Goal: Check status

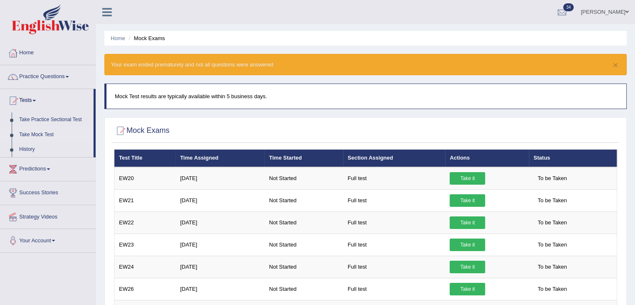
click at [117, 41] on li "Home" at bounding box center [118, 38] width 15 height 8
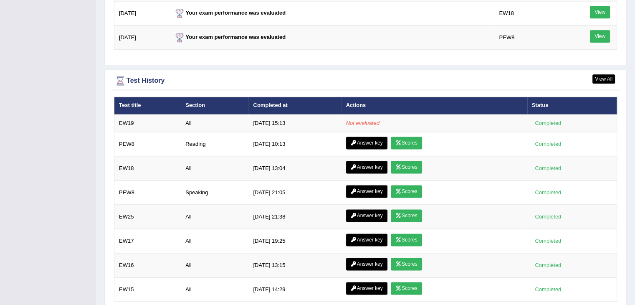
scroll to position [1099, 0]
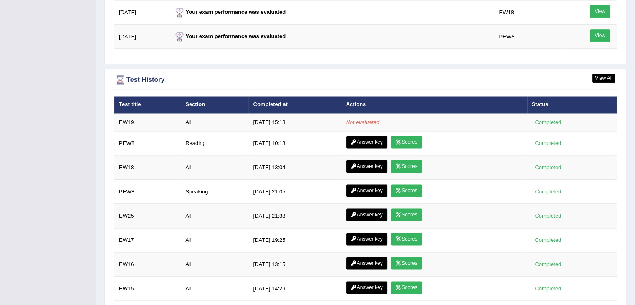
click at [437, 74] on div "Test History" at bounding box center [365, 80] width 503 height 13
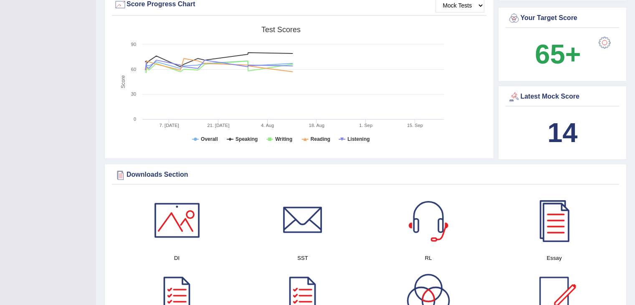
scroll to position [0, 0]
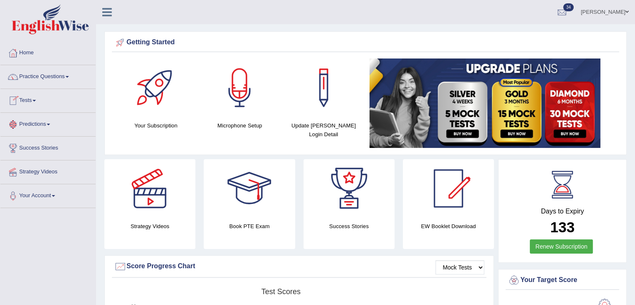
click at [38, 76] on link "Practice Questions" at bounding box center [47, 75] width 95 height 21
click at [32, 54] on link "Home" at bounding box center [47, 51] width 95 height 21
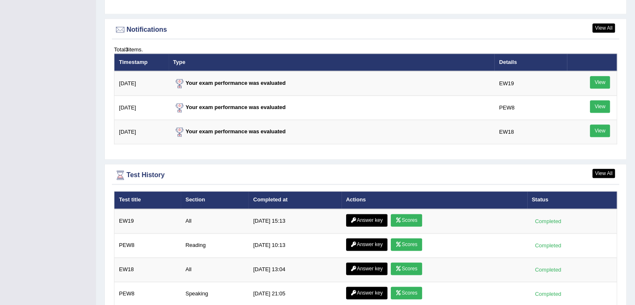
scroll to position [1029, 0]
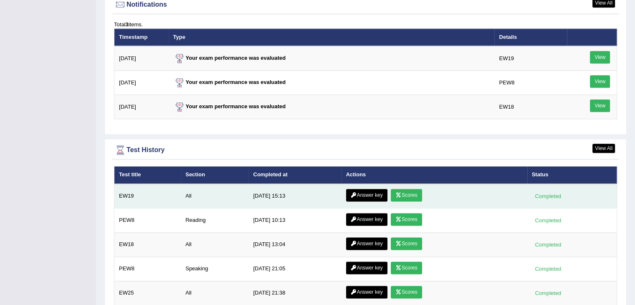
click at [408, 190] on link "Scores" at bounding box center [406, 195] width 31 height 13
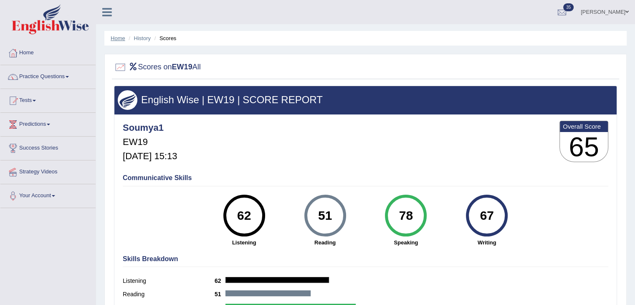
click at [122, 38] on link "Home" at bounding box center [118, 38] width 15 height 6
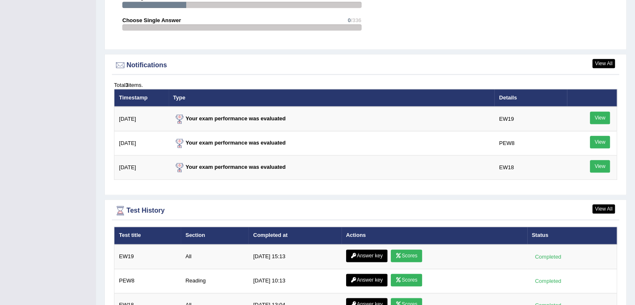
scroll to position [969, 0]
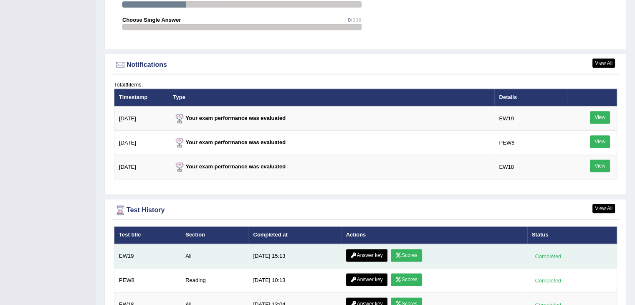
click at [363, 251] on link "Answer key" at bounding box center [366, 255] width 41 height 13
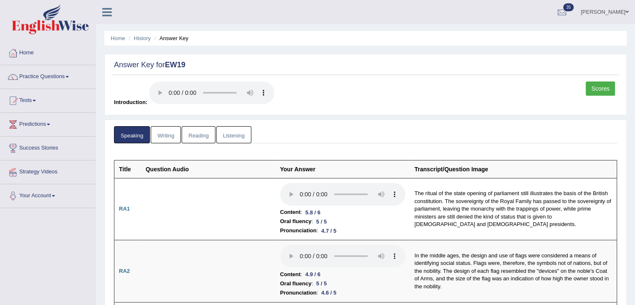
click at [170, 131] on link "Writing" at bounding box center [166, 134] width 30 height 17
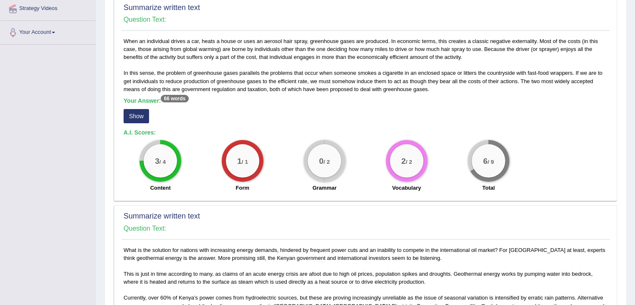
scroll to position [164, 0]
click at [137, 113] on button "Show" at bounding box center [136, 116] width 25 height 14
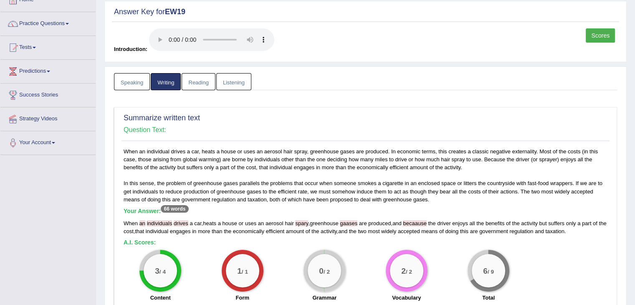
scroll to position [0, 0]
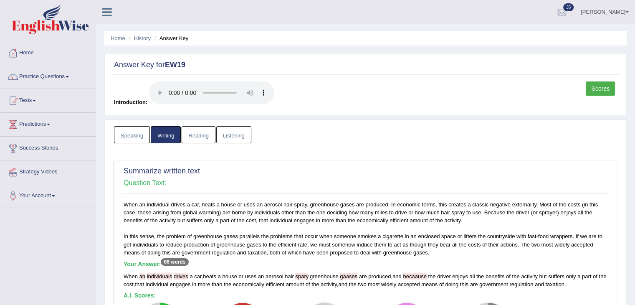
click at [207, 133] on link "Reading" at bounding box center [198, 134] width 33 height 17
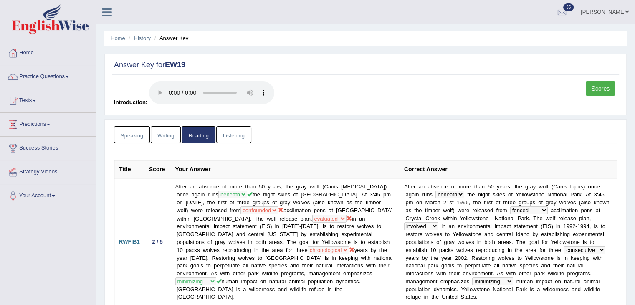
click at [230, 139] on link "Listening" at bounding box center [233, 134] width 35 height 17
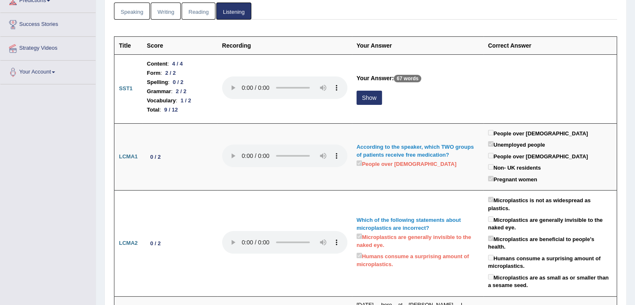
scroll to position [128, 0]
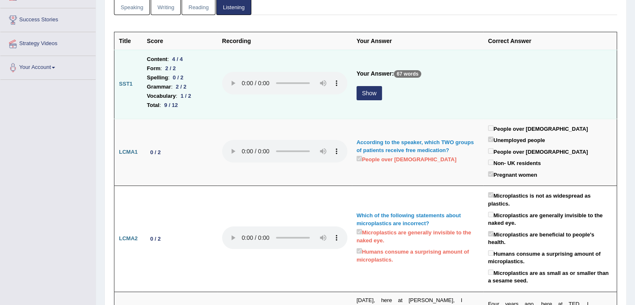
click at [370, 92] on button "Show" at bounding box center [369, 93] width 25 height 14
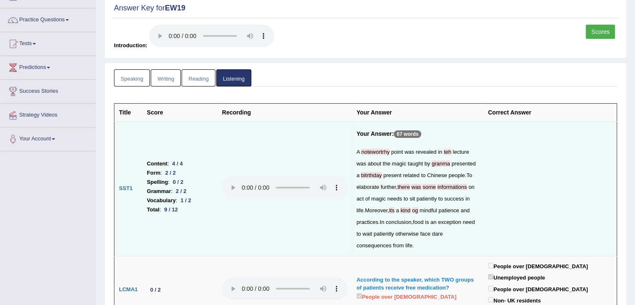
scroll to position [0, 0]
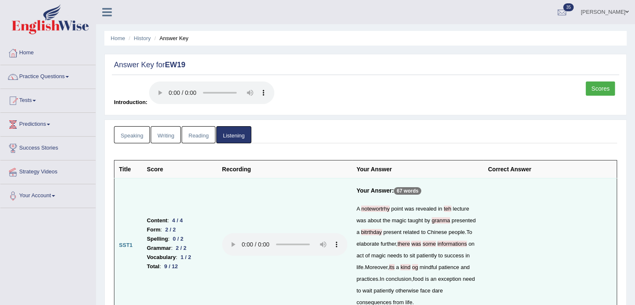
click at [598, 86] on link "Scores" at bounding box center [600, 88] width 29 height 14
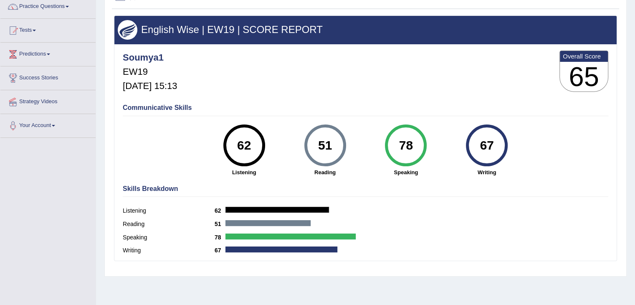
scroll to position [72, 0]
